Goal: Information Seeking & Learning: Check status

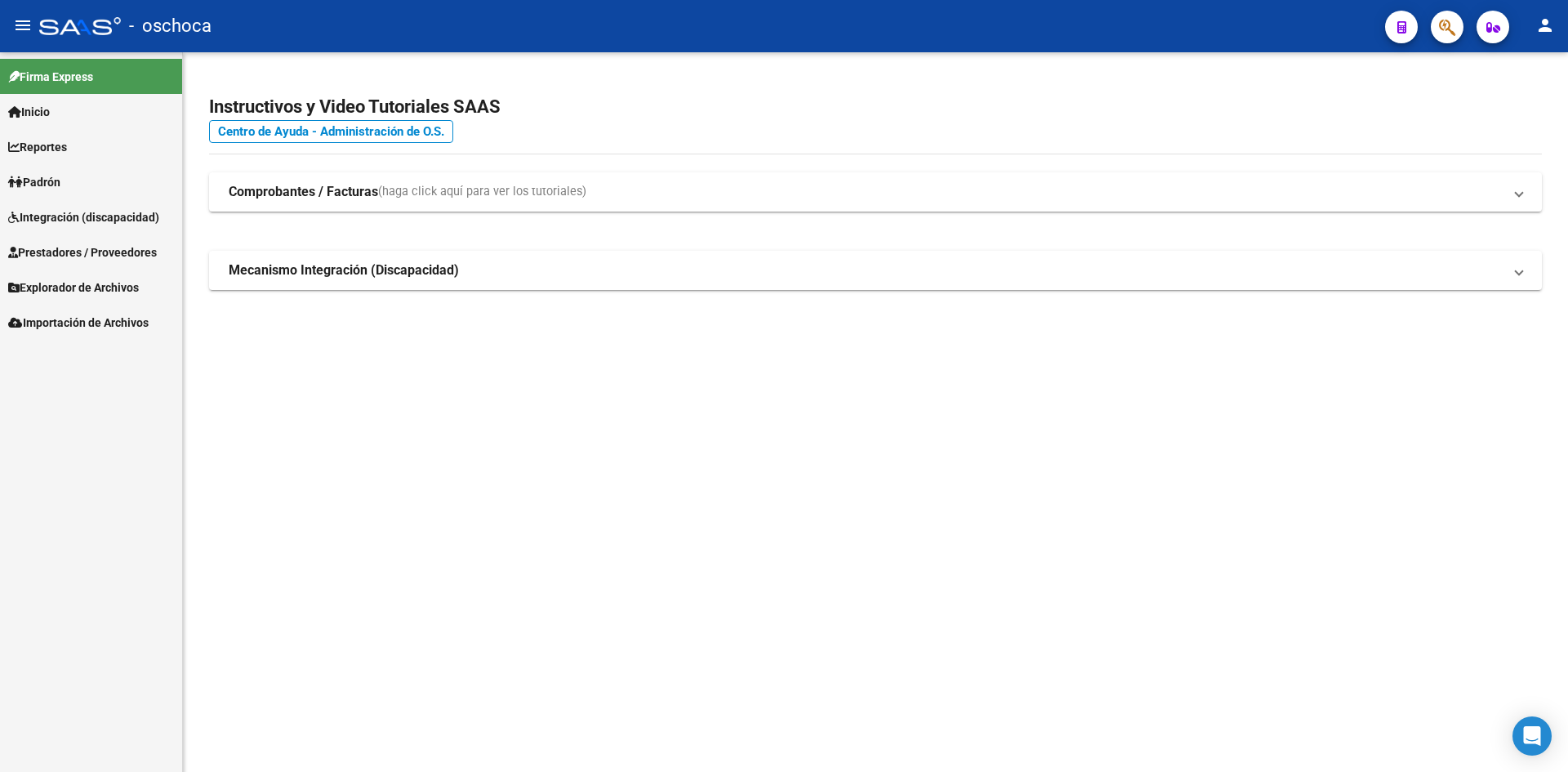
click at [118, 204] on link "Integración (discapacidad)" at bounding box center [91, 217] width 182 height 35
click at [116, 222] on span "Integración (discapacidad)" at bounding box center [83, 218] width 151 height 18
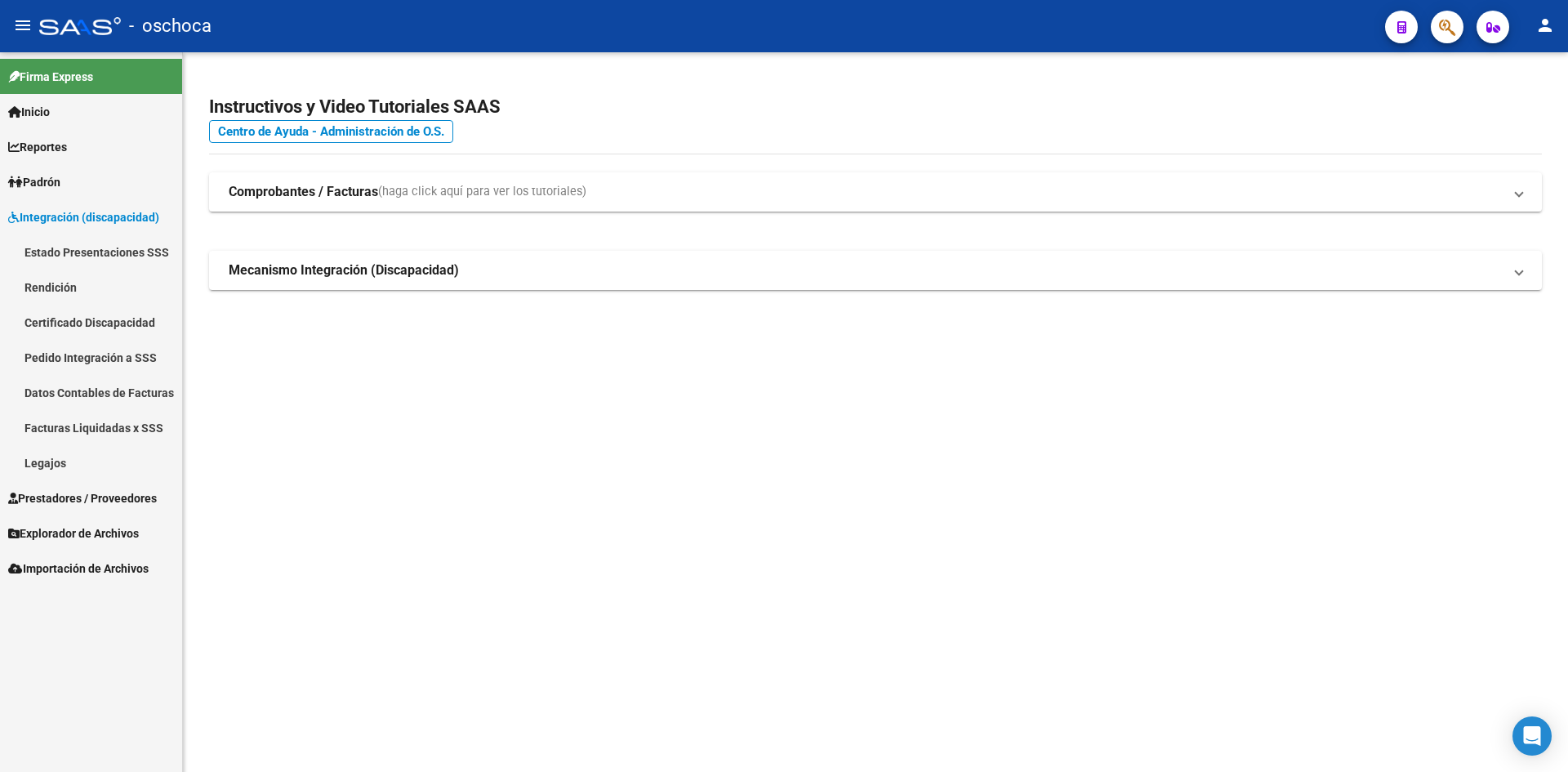
click at [1446, 29] on icon "button" at bounding box center [1447, 27] width 16 height 19
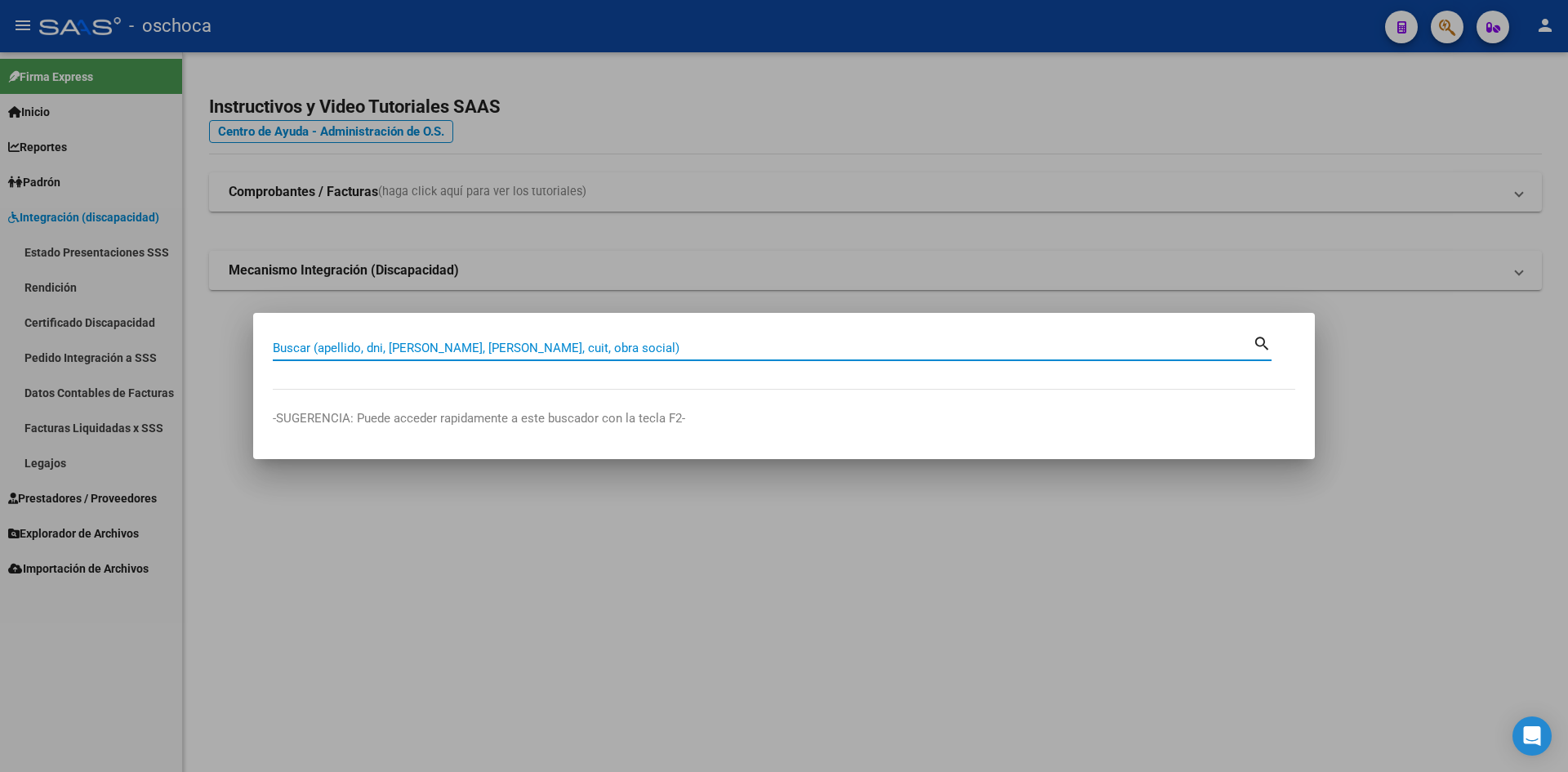
click at [692, 343] on input "Buscar (apellido, dni, cuil, nro traspaso, cuit, obra social)" at bounding box center [763, 348] width 980 height 15
type input "27376065532"
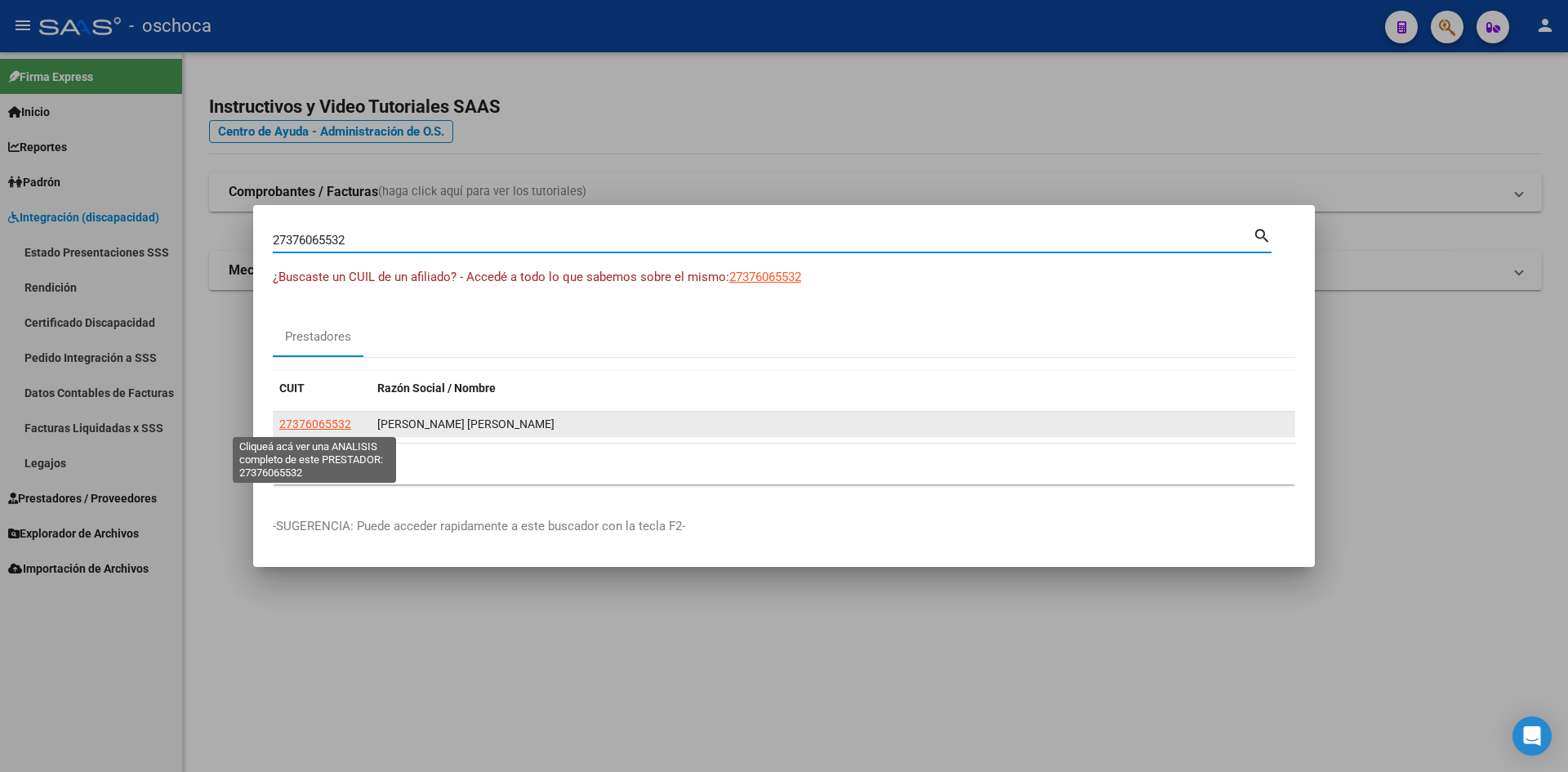
click at [316, 423] on span "27376065532" at bounding box center [316, 424] width 72 height 13
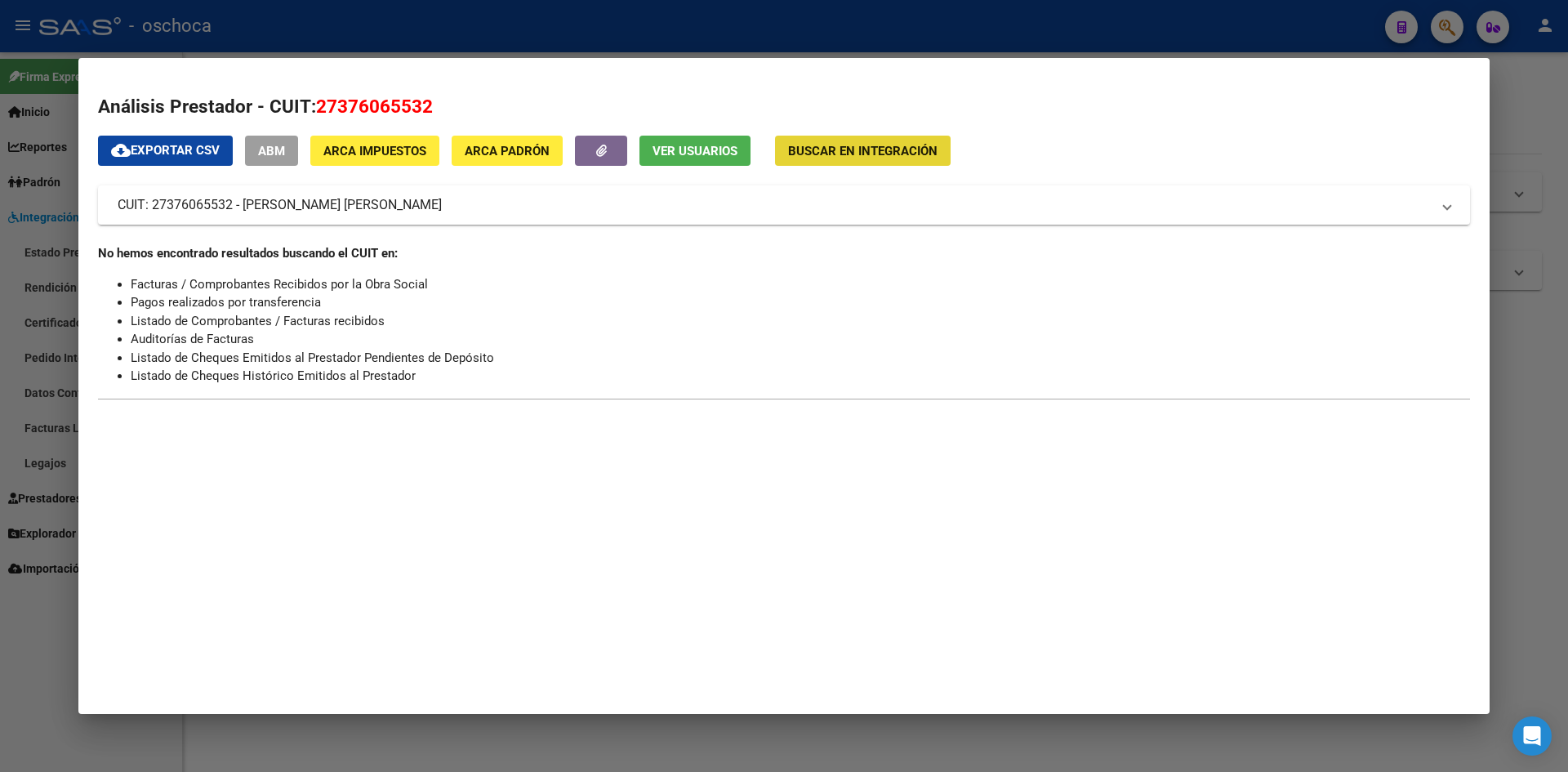
click at [880, 149] on span "Buscar en Integración" at bounding box center [862, 151] width 150 height 15
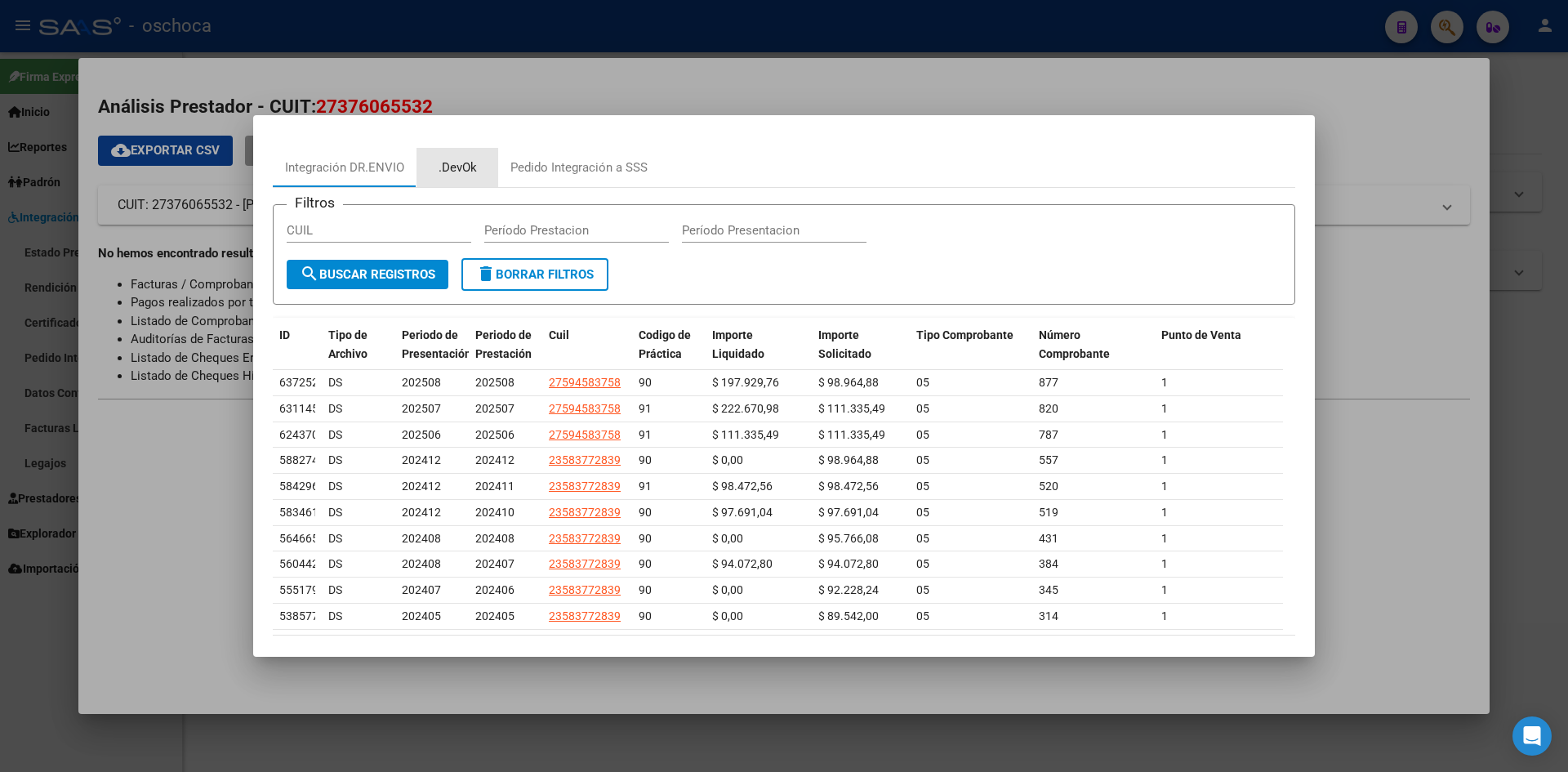
click at [448, 162] on div ".DevOk" at bounding box center [457, 168] width 38 height 19
click at [448, 162] on div at bounding box center [784, 386] width 1568 height 772
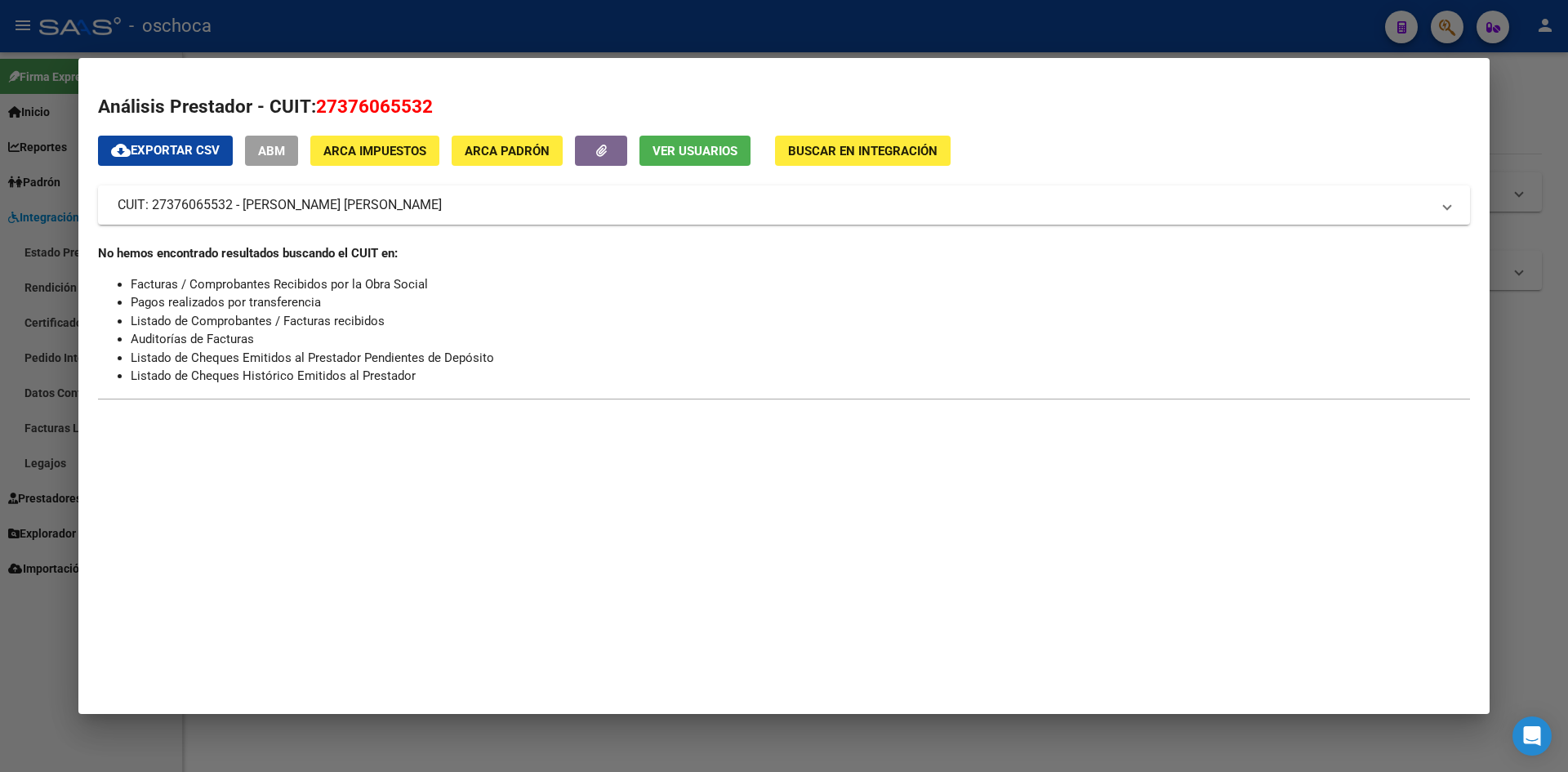
click at [905, 150] on span "Buscar en Integración" at bounding box center [862, 151] width 150 height 15
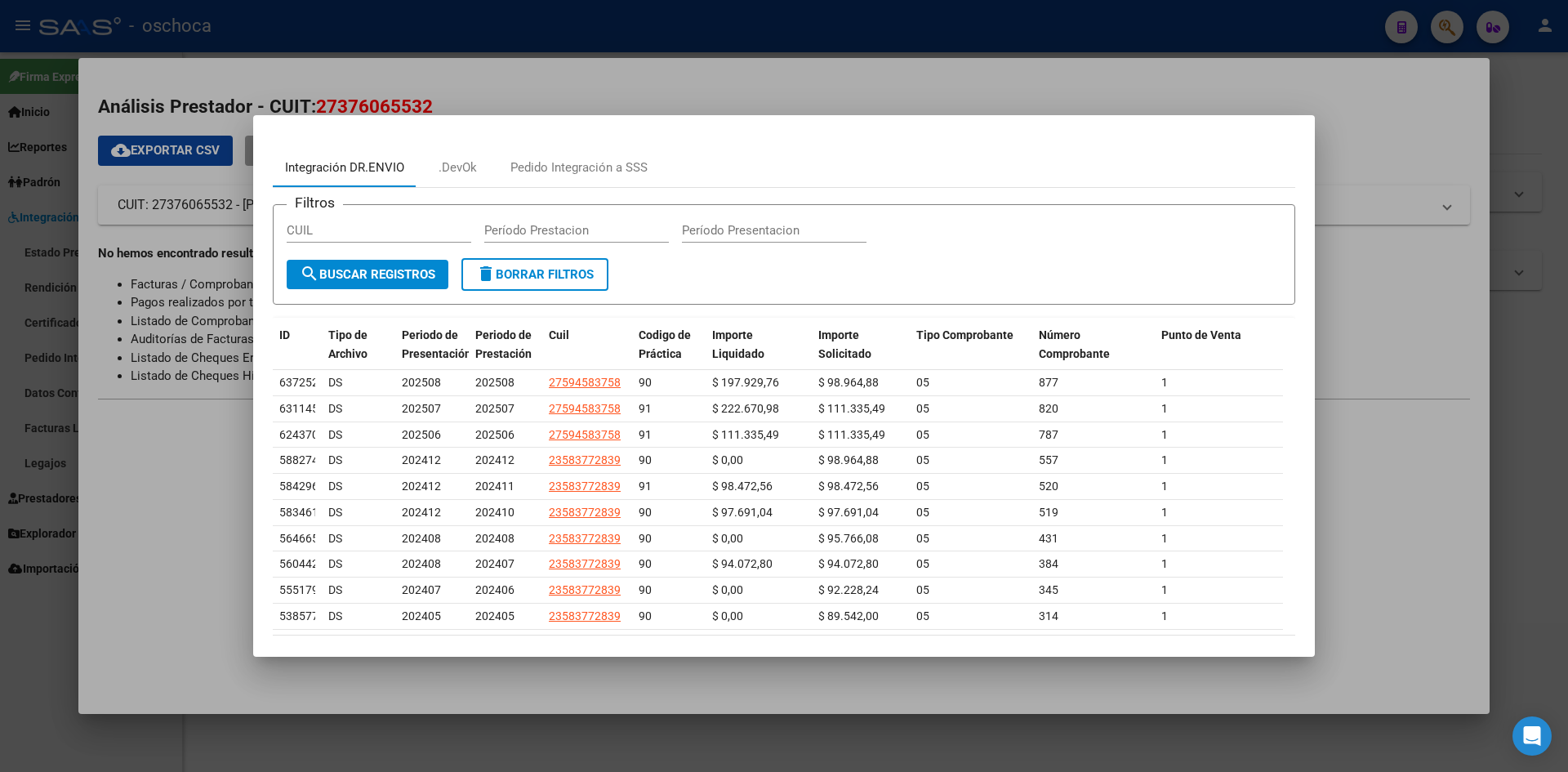
click at [355, 165] on div "Integración DR.ENVIO" at bounding box center [345, 168] width 119 height 19
click at [561, 170] on div "Pedido Integración a SSS" at bounding box center [579, 168] width 137 height 19
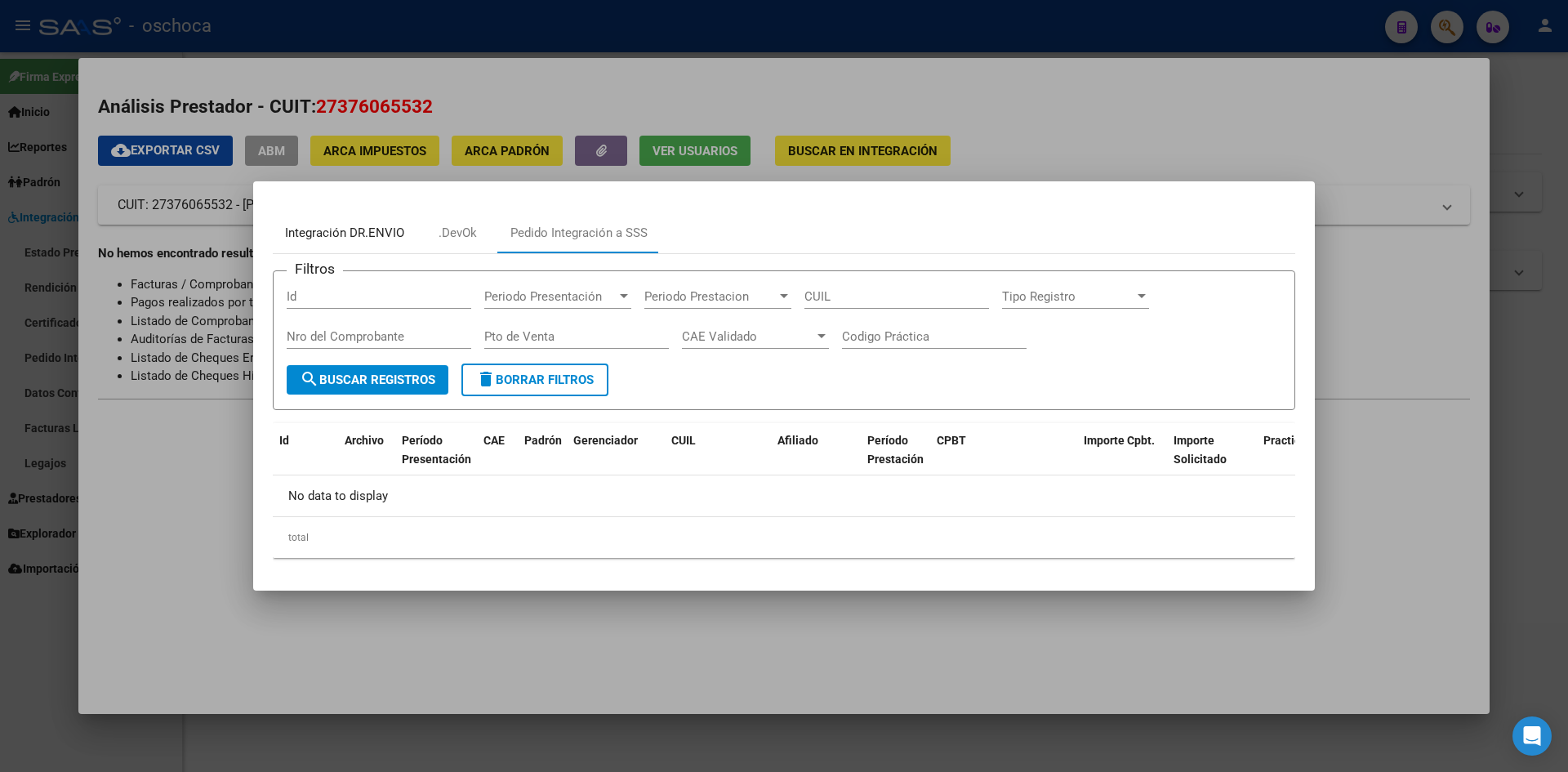
click at [375, 228] on div "Integración DR.ENVIO" at bounding box center [345, 233] width 119 height 19
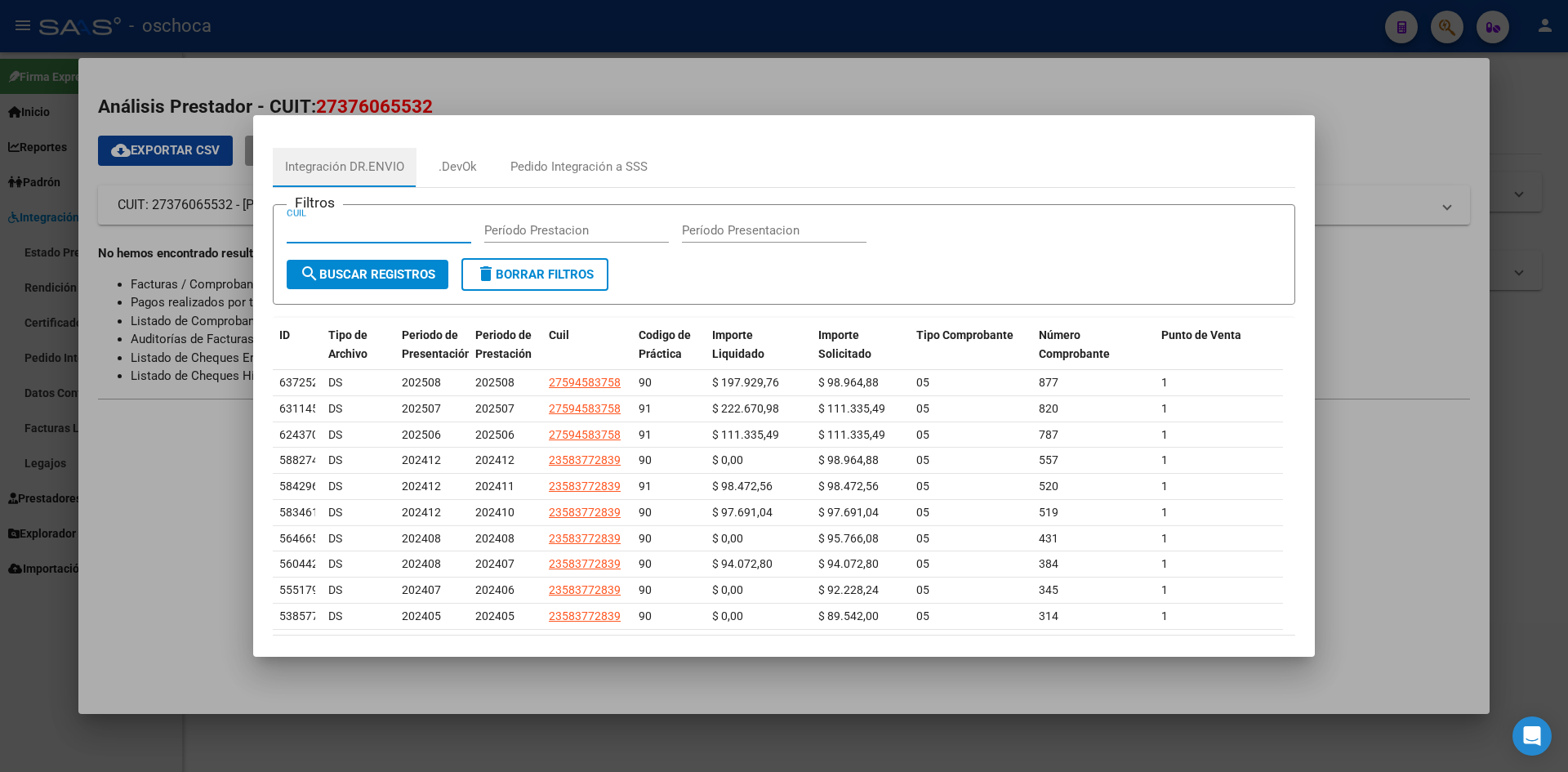
click at [375, 228] on input "CUIL" at bounding box center [379, 231] width 185 height 15
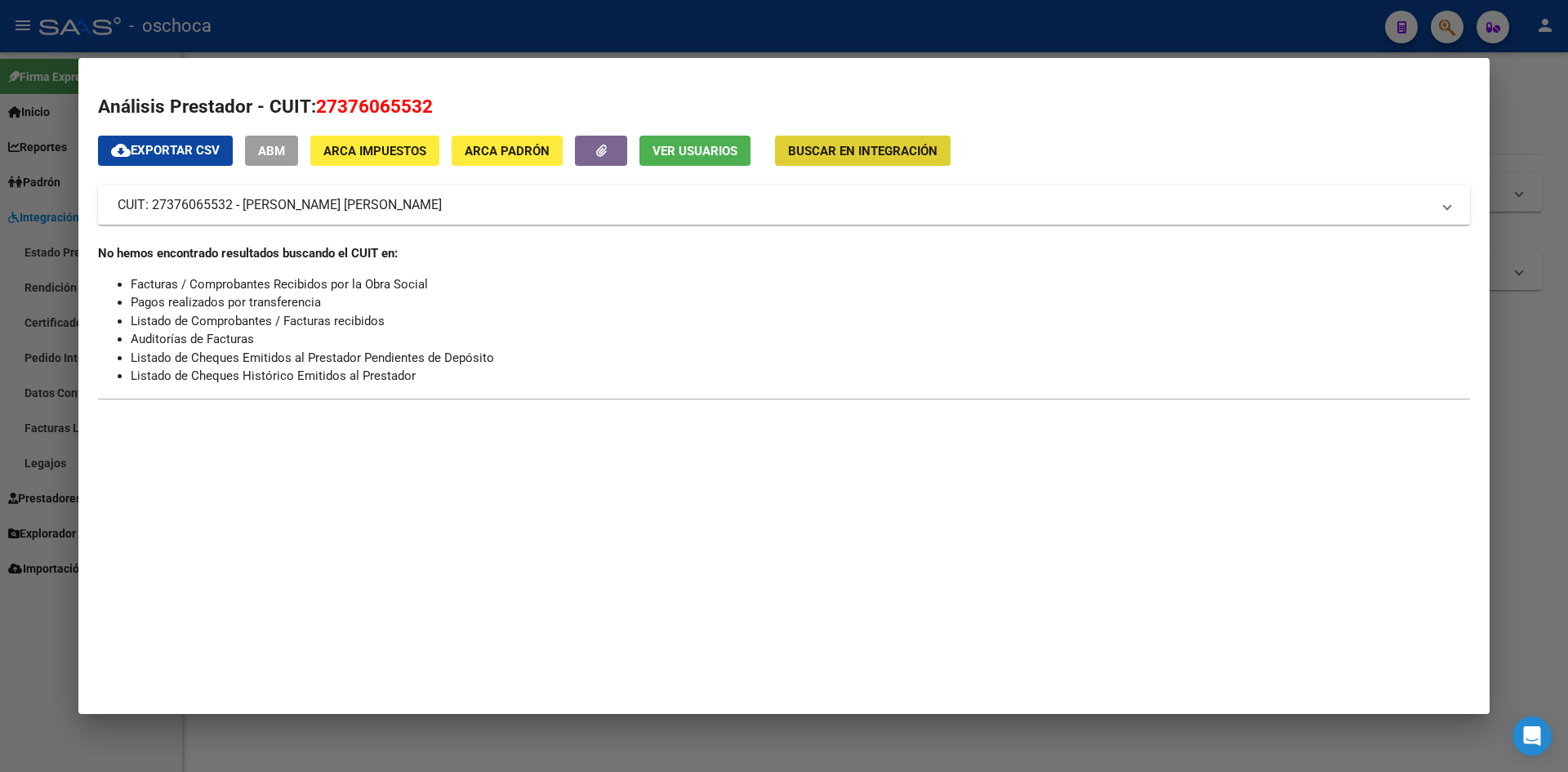
click at [855, 150] on span "Buscar en Integración" at bounding box center [862, 151] width 150 height 15
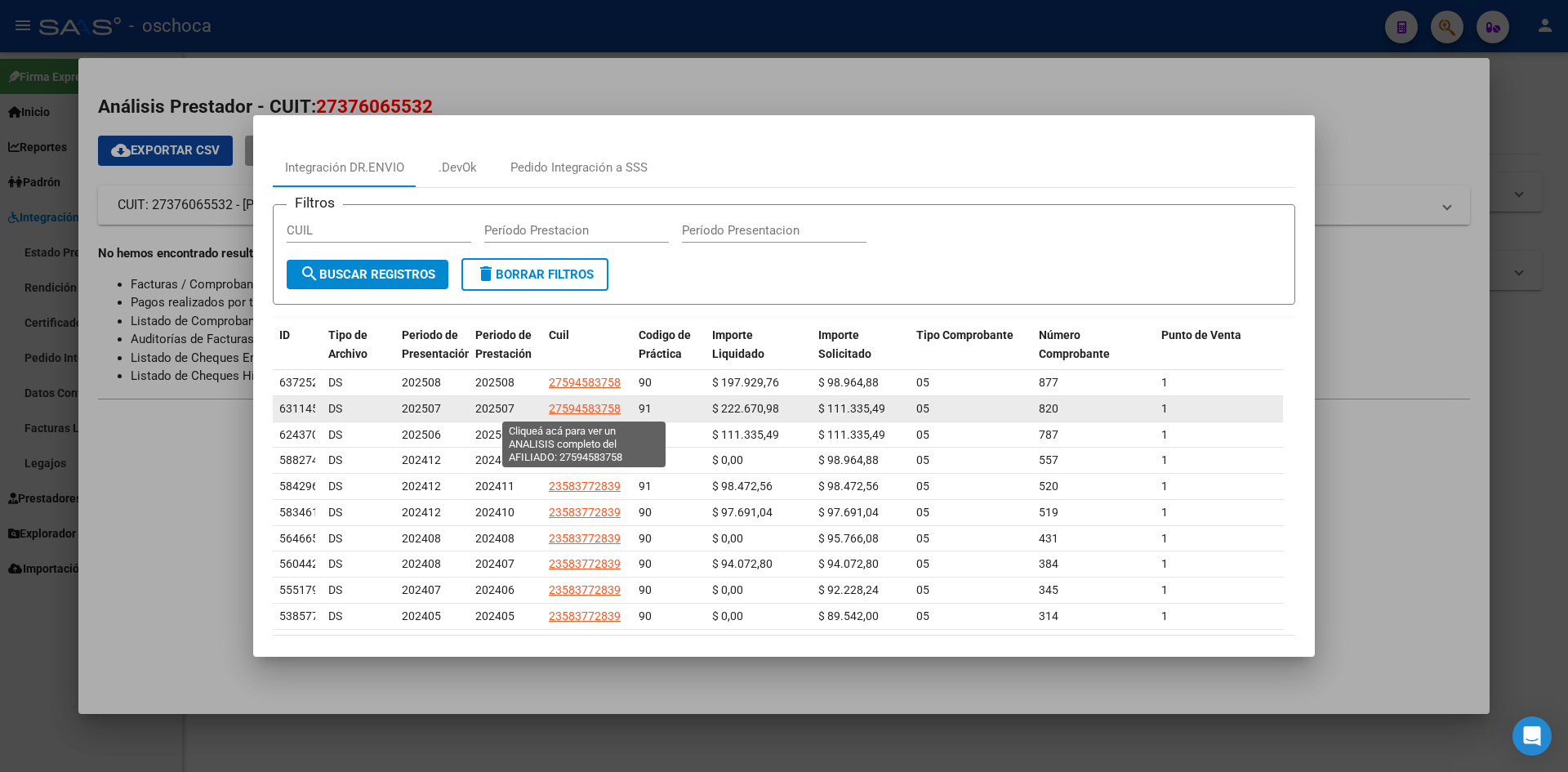
click at [576, 405] on span "27594583758" at bounding box center [585, 408] width 72 height 13
type textarea "27594583758"
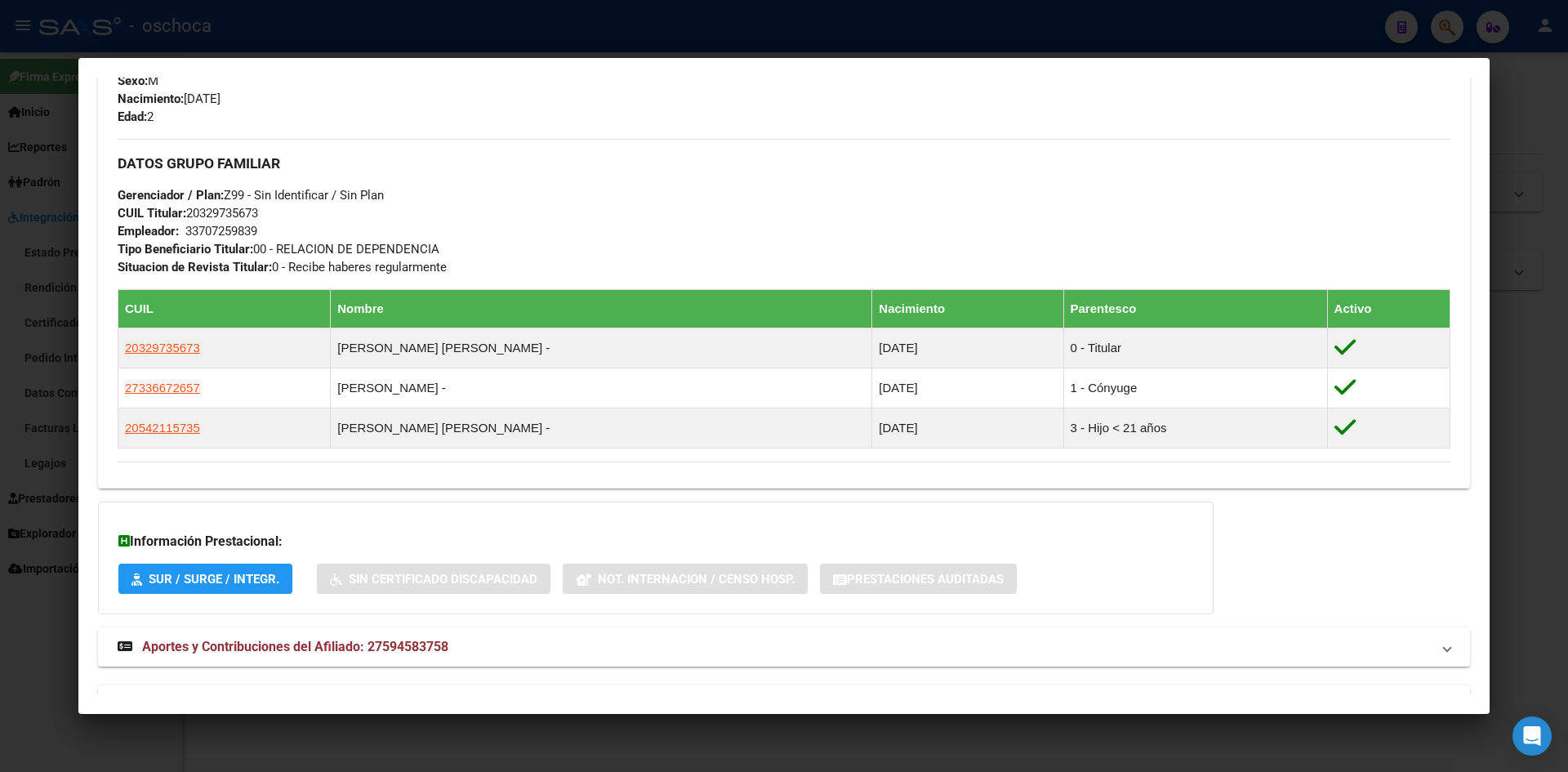
scroll to position [751, 0]
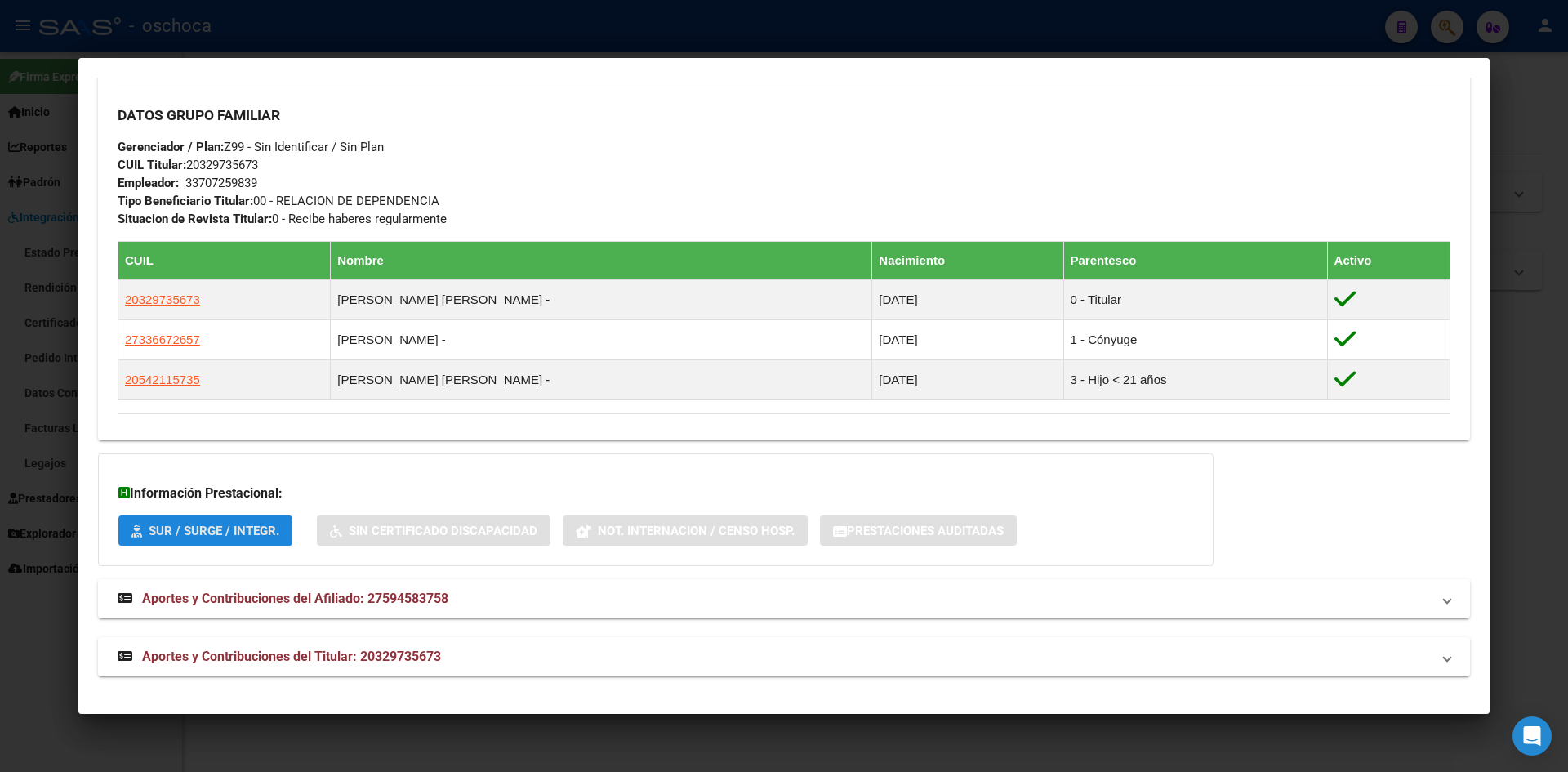
click at [202, 535] on span "SUR / SURGE / INTEGR." at bounding box center [214, 531] width 131 height 15
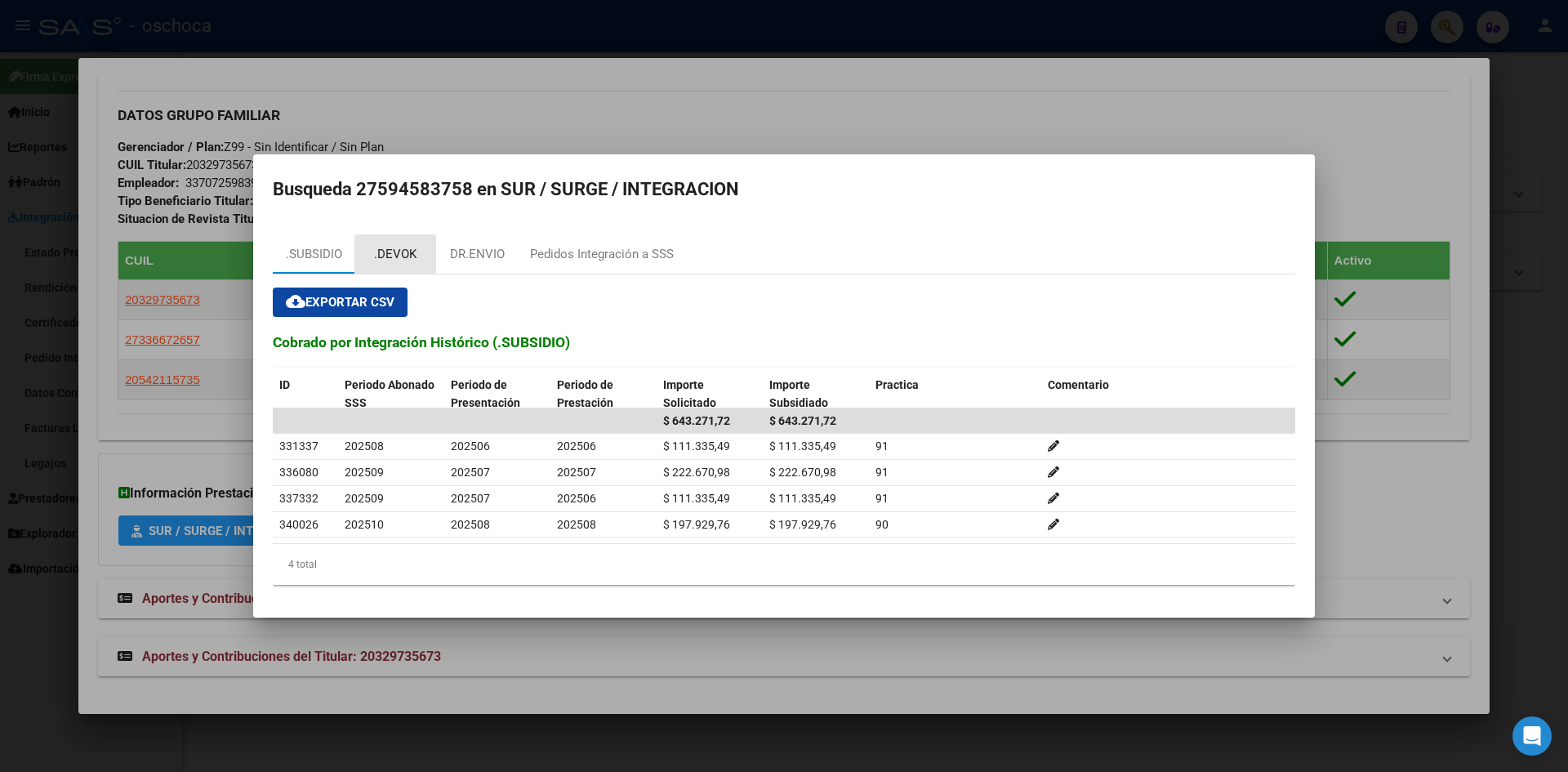
click at [405, 257] on div ".DEVOK" at bounding box center [395, 254] width 43 height 19
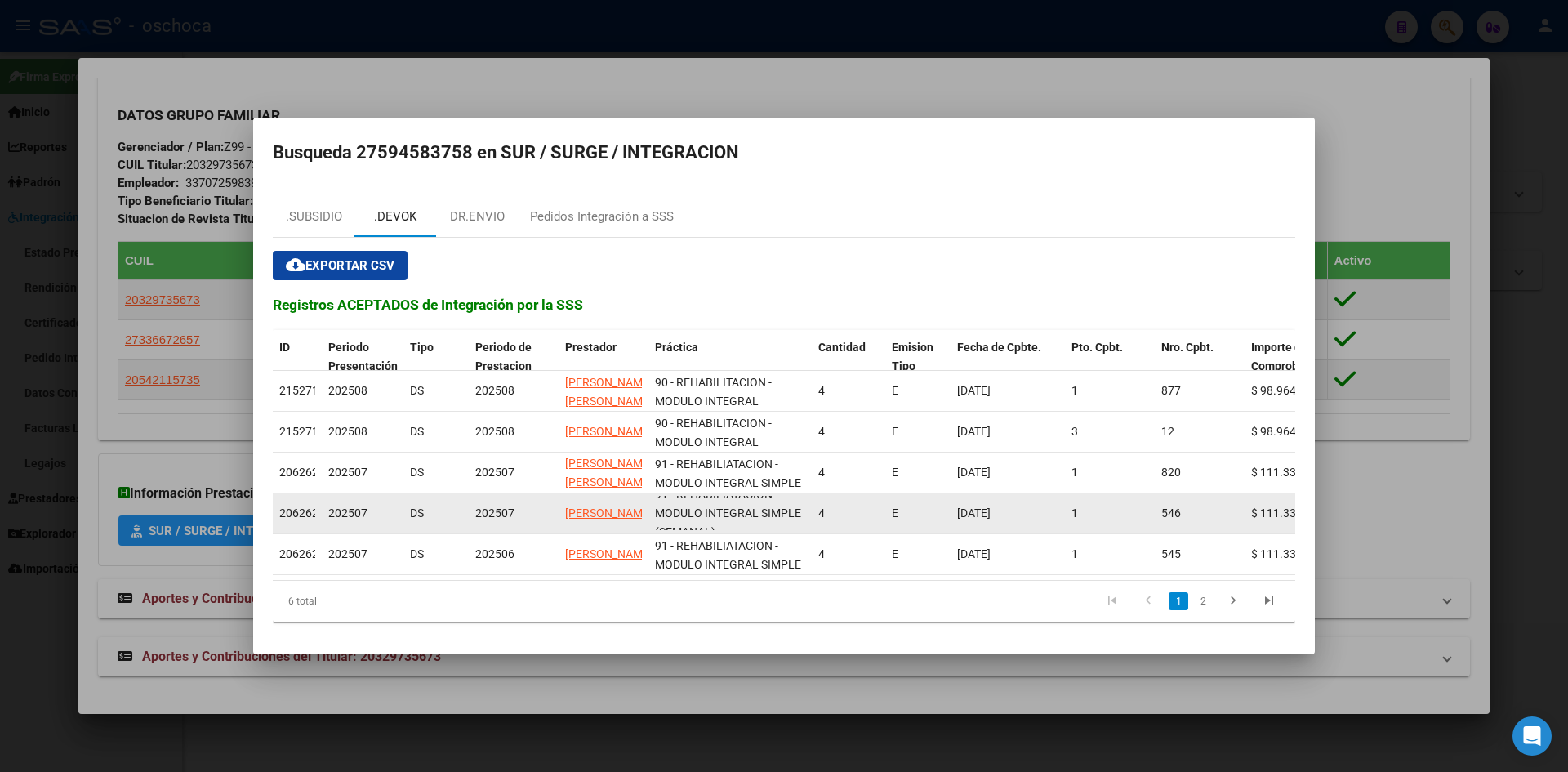
scroll to position [21, 0]
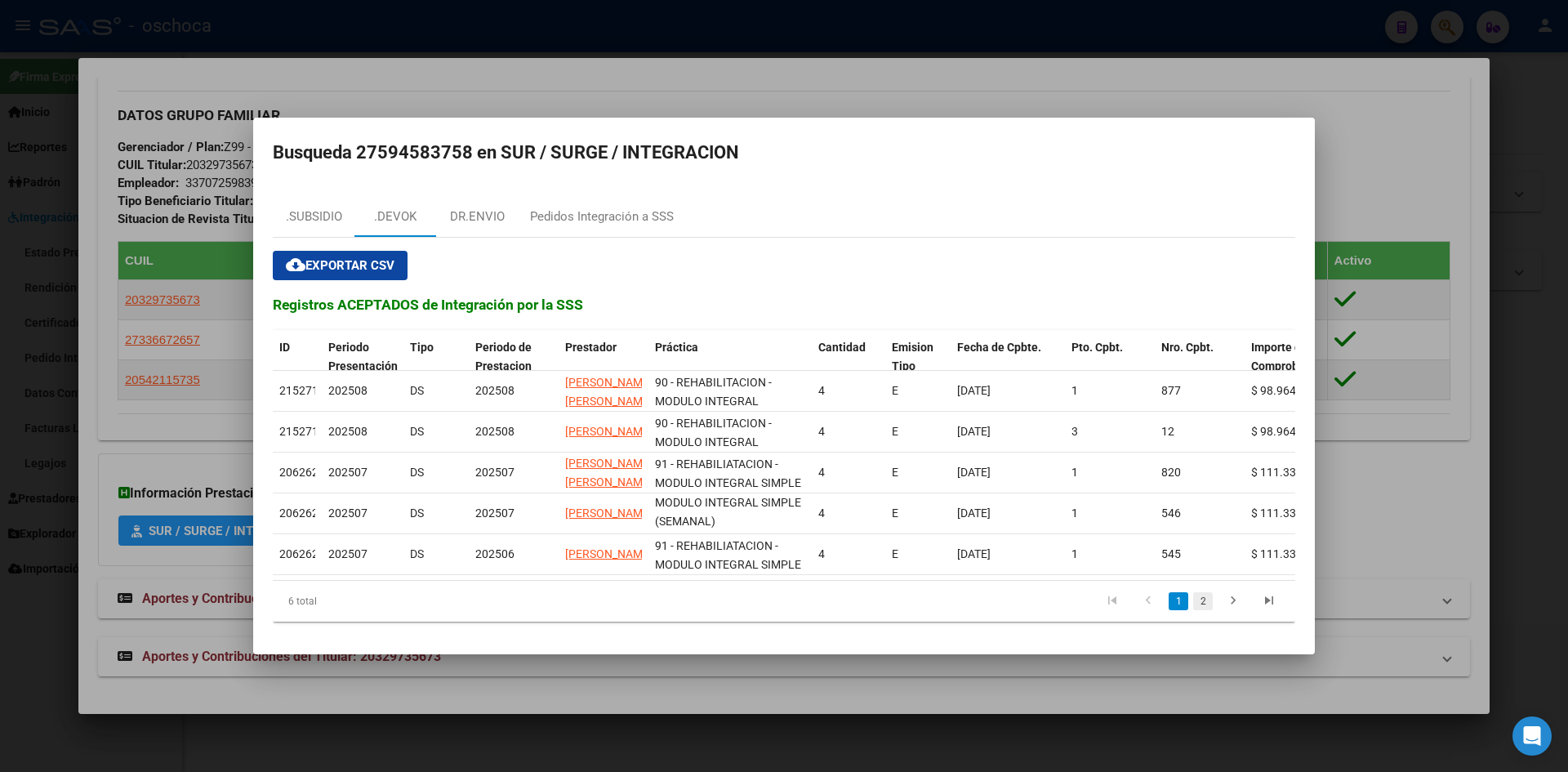
click at [1200, 610] on link "2" at bounding box center [1203, 601] width 20 height 18
